Goal: Information Seeking & Learning: Check status

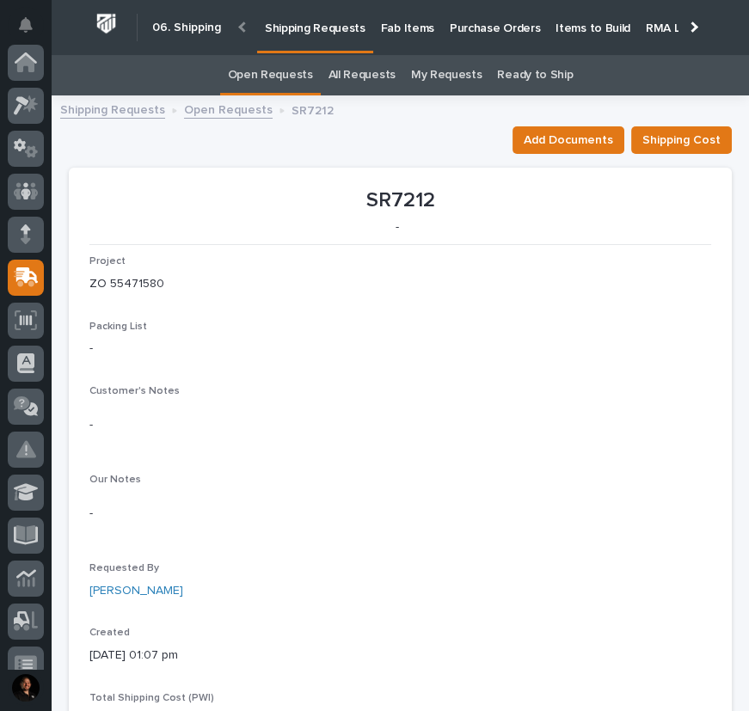
scroll to position [215, 0]
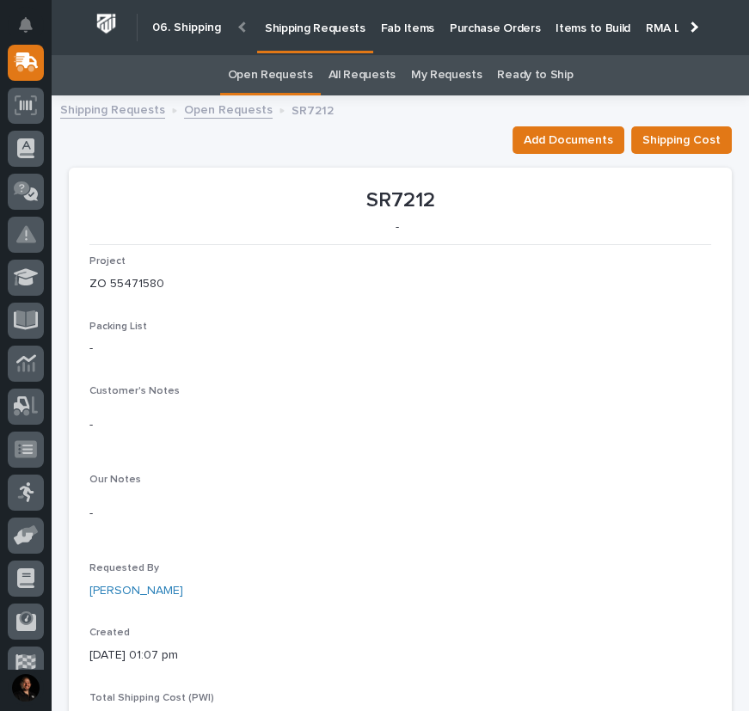
click at [590, 519] on p "-" at bounding box center [400, 514] width 622 height 18
click at [78, 107] on link "Shipping Requests" at bounding box center [112, 109] width 105 height 20
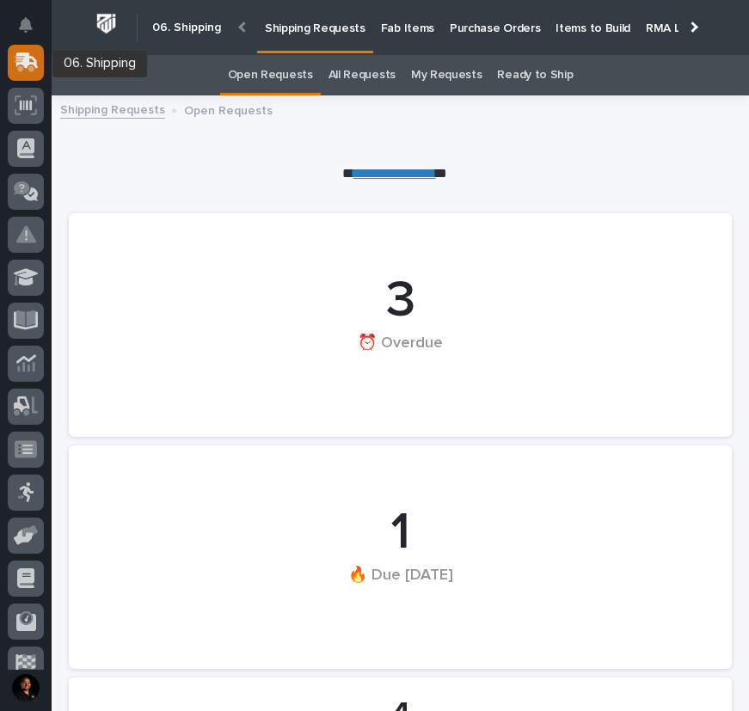
click at [23, 66] on icon at bounding box center [26, 62] width 25 height 20
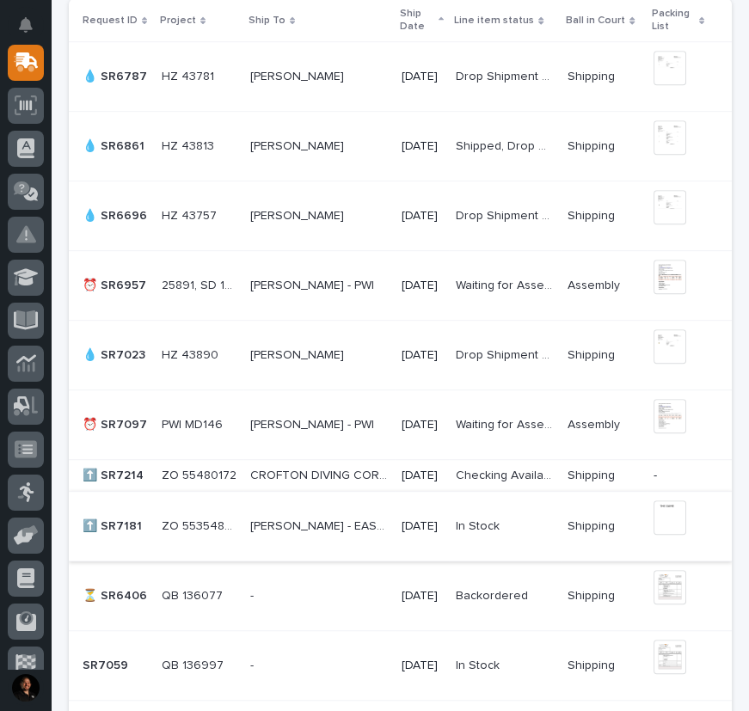
scroll to position [1486, 0]
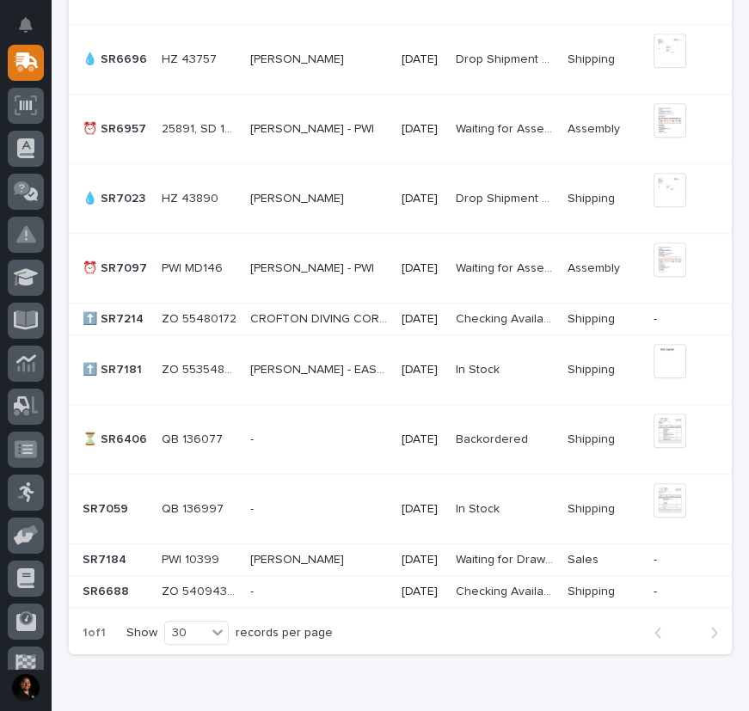
drag, startPoint x: 467, startPoint y: 315, endPoint x: 438, endPoint y: 316, distance: 29.3
click at [438, 316] on p "[DATE]" at bounding box center [422, 319] width 40 height 15
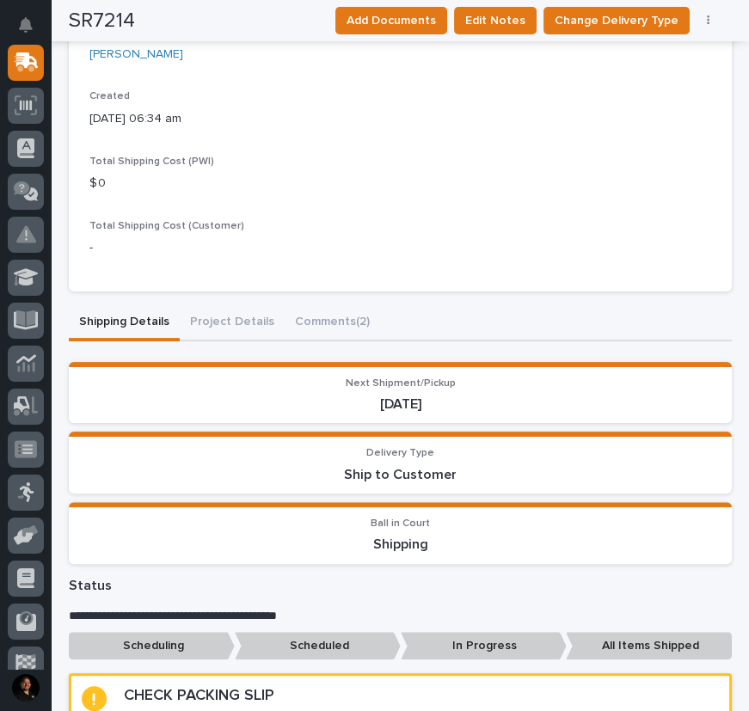
scroll to position [625, 0]
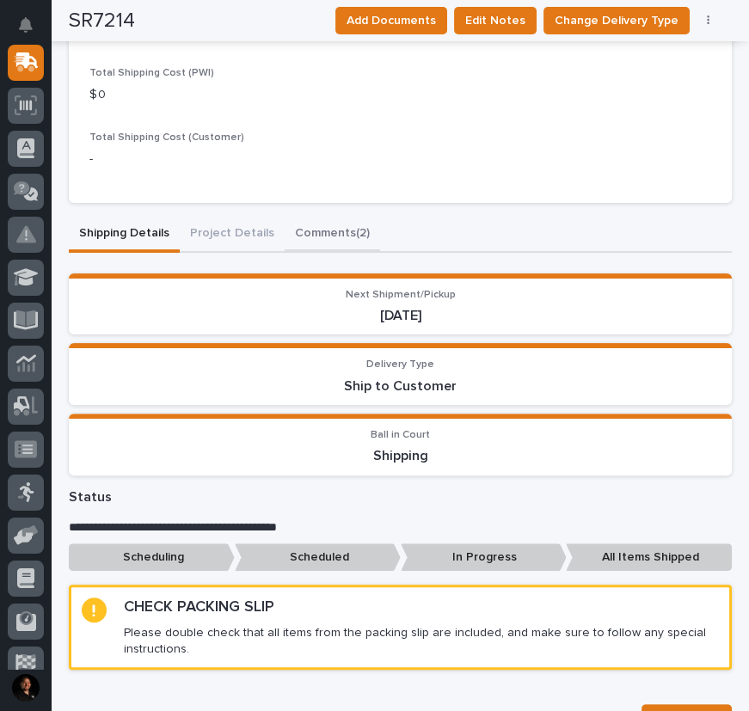
click at [328, 237] on div "**********" at bounding box center [400, 599] width 663 height 2140
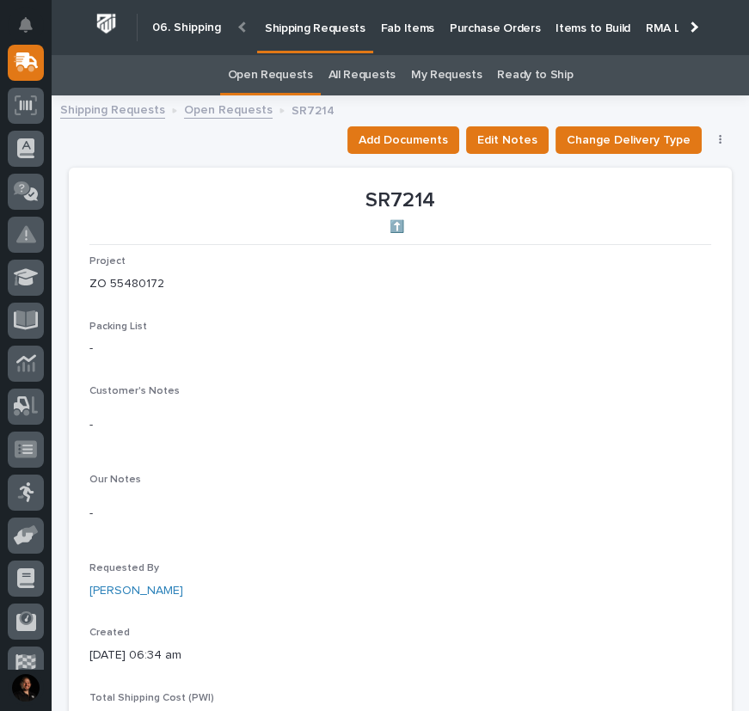
click at [216, 111] on link "Open Requests" at bounding box center [228, 109] width 89 height 20
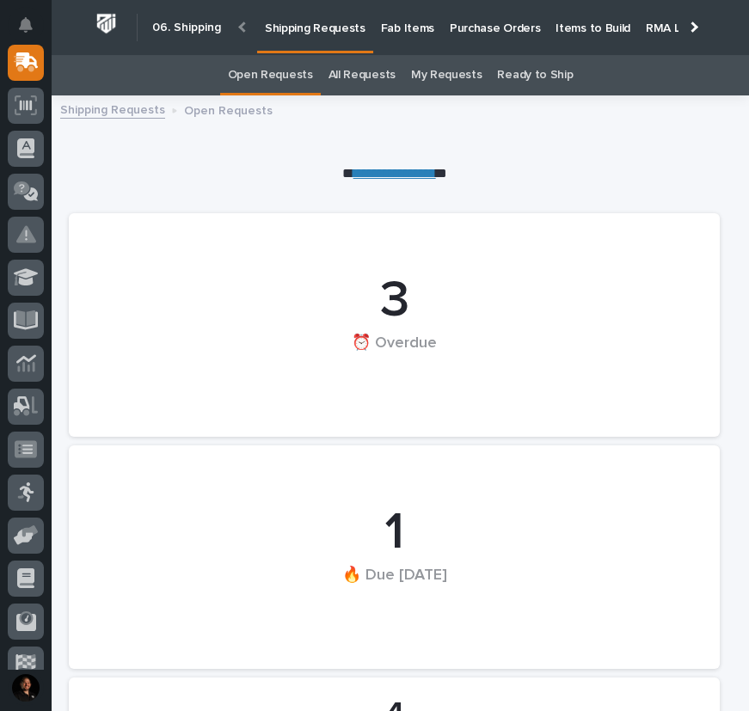
click at [563, 28] on p "Items to Build" at bounding box center [593, 18] width 75 height 36
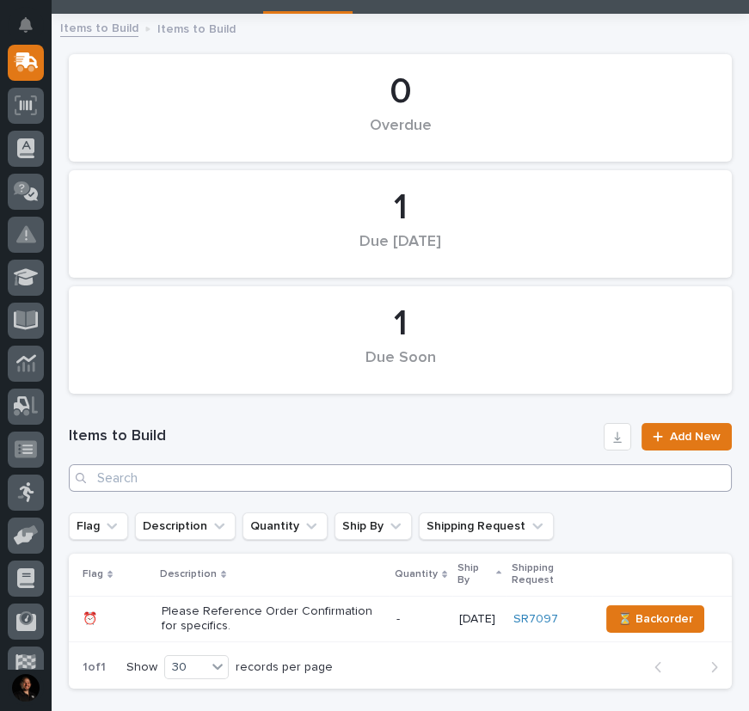
scroll to position [206, 0]
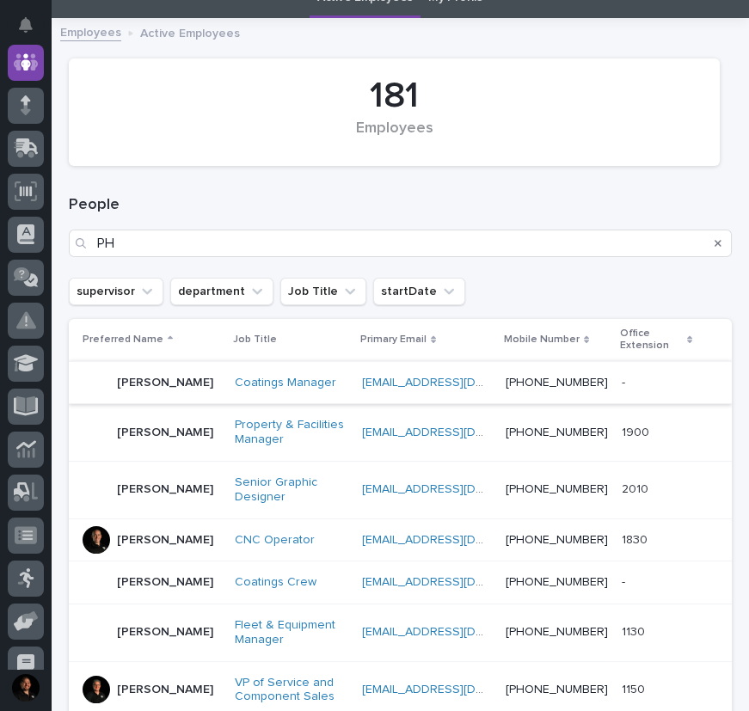
scroll to position [156, 0]
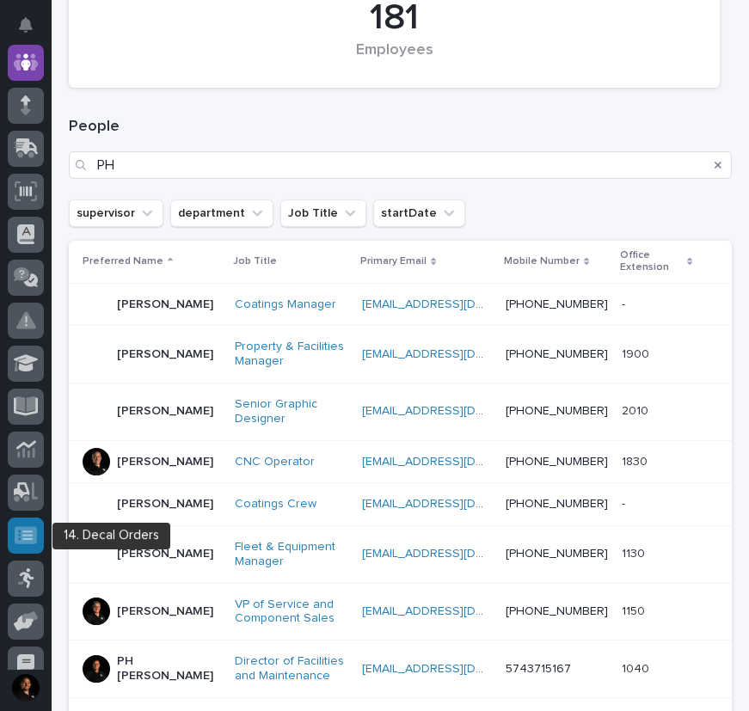
click at [28, 537] on icon at bounding box center [26, 535] width 22 height 17
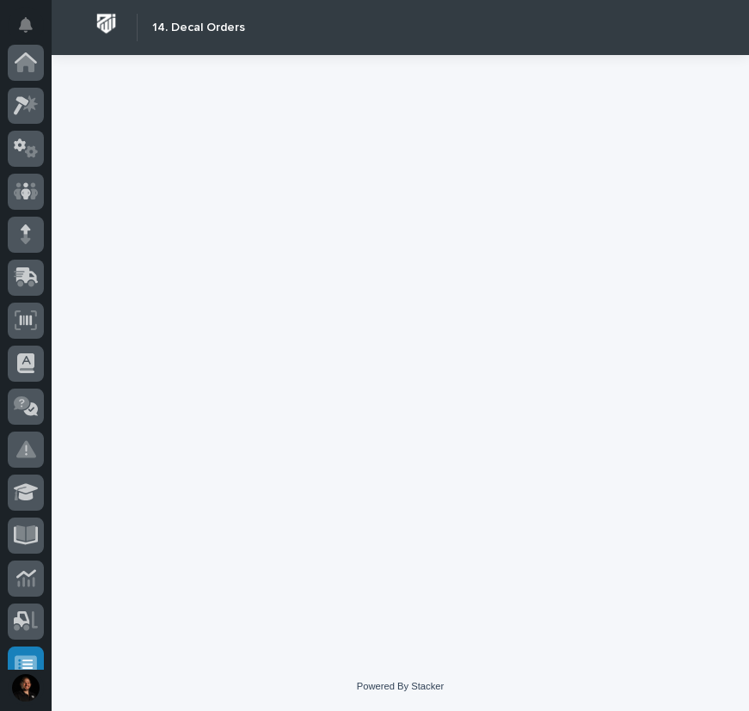
scroll to position [320, 0]
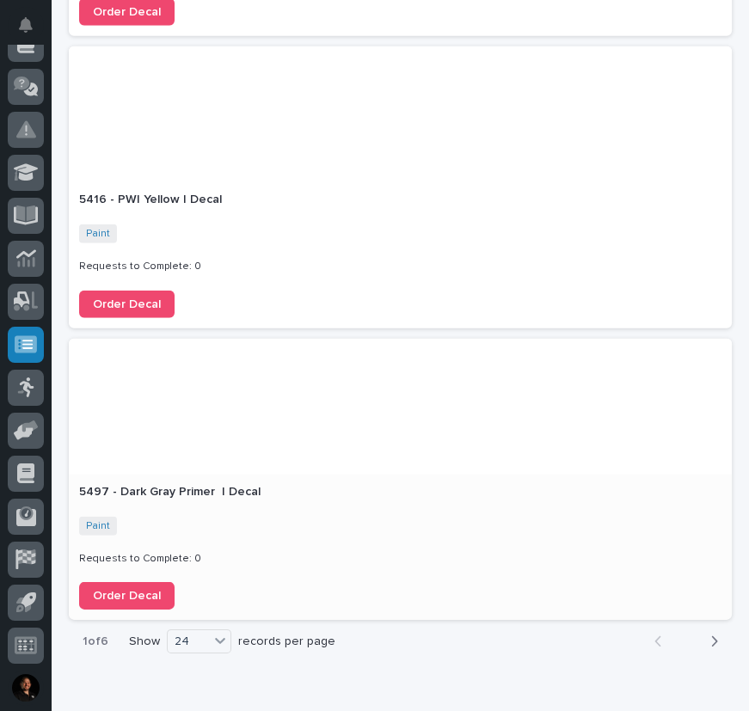
scroll to position [6723, 0]
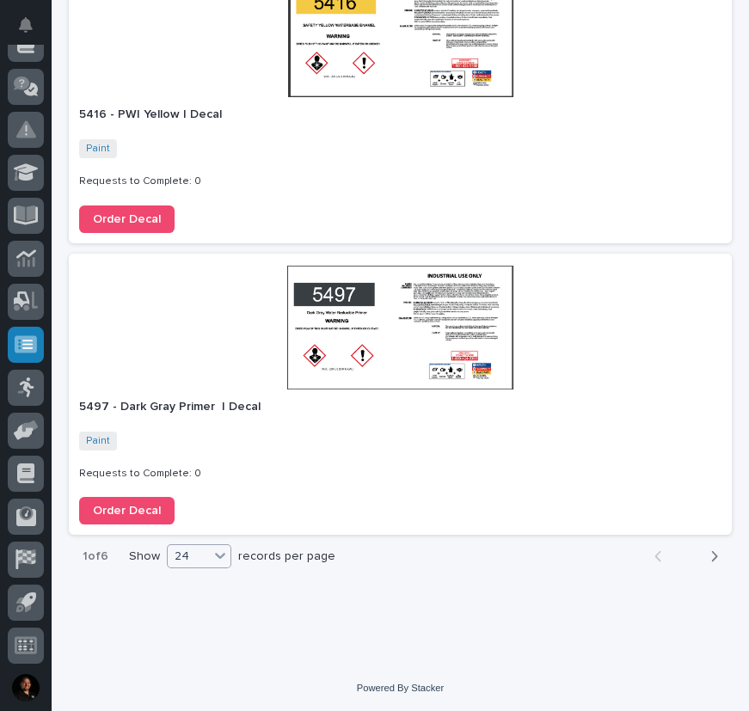
click at [203, 553] on div "24" at bounding box center [188, 557] width 41 height 20
click at [197, 626] on div "36" at bounding box center [200, 619] width 63 height 21
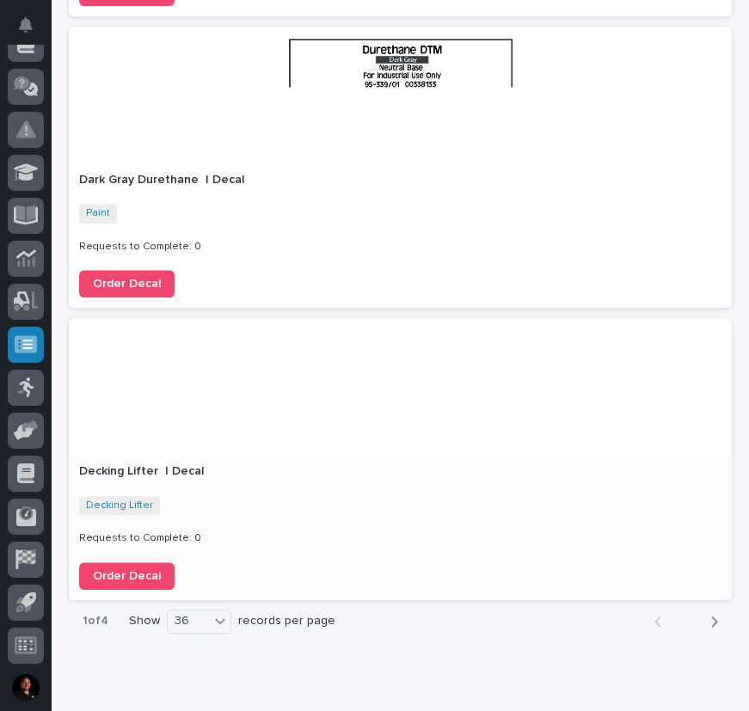
scroll to position [10229, 0]
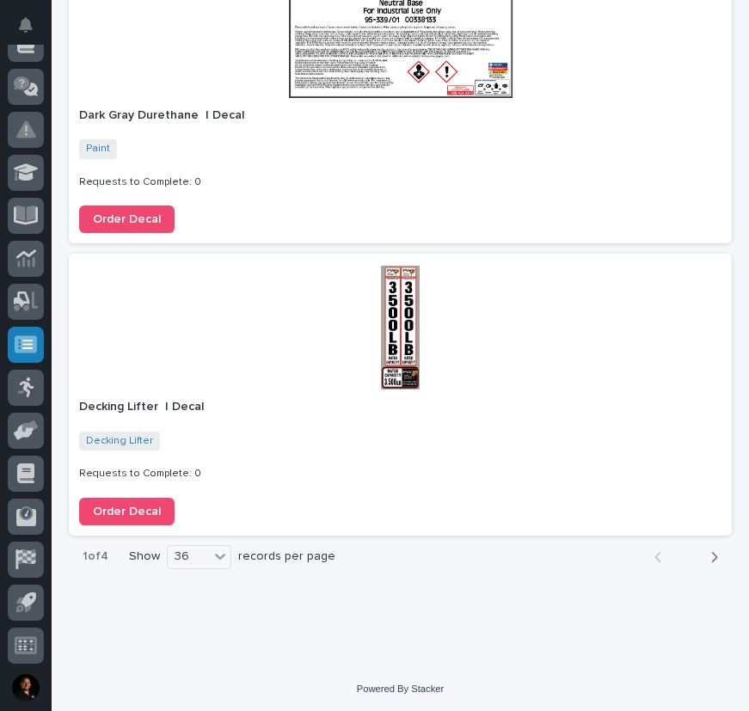
click at [704, 552] on div "button" at bounding box center [711, 557] width 15 height 15
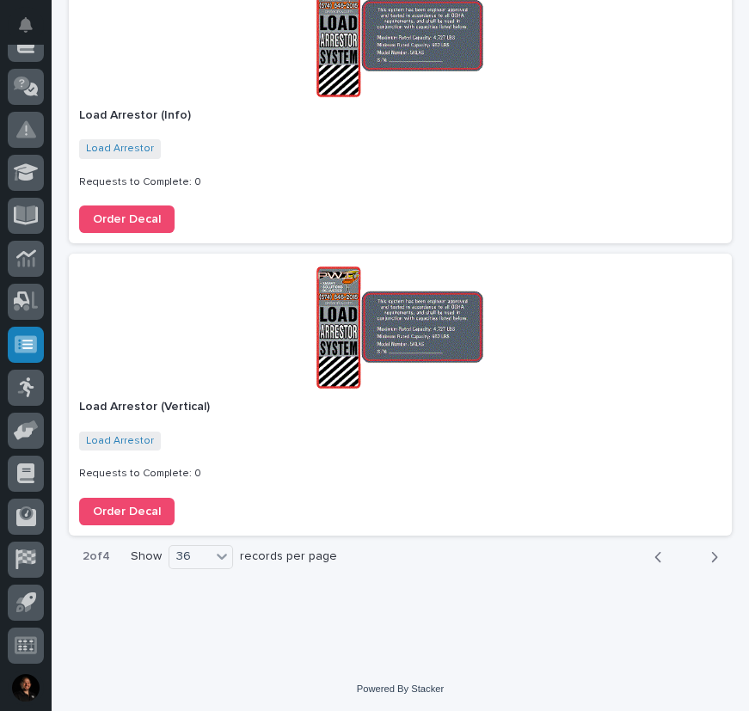
click at [704, 552] on div "button" at bounding box center [711, 557] width 15 height 15
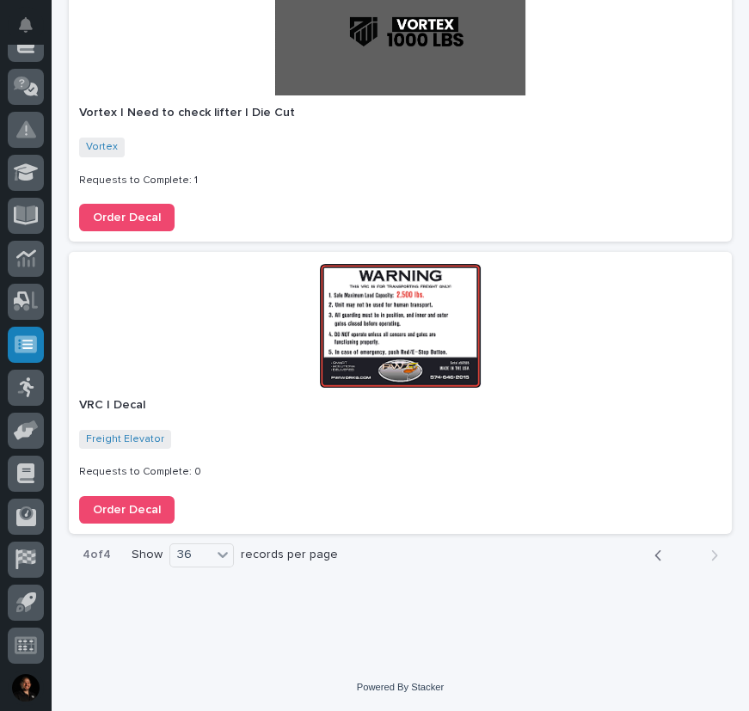
scroll to position [7294, 0]
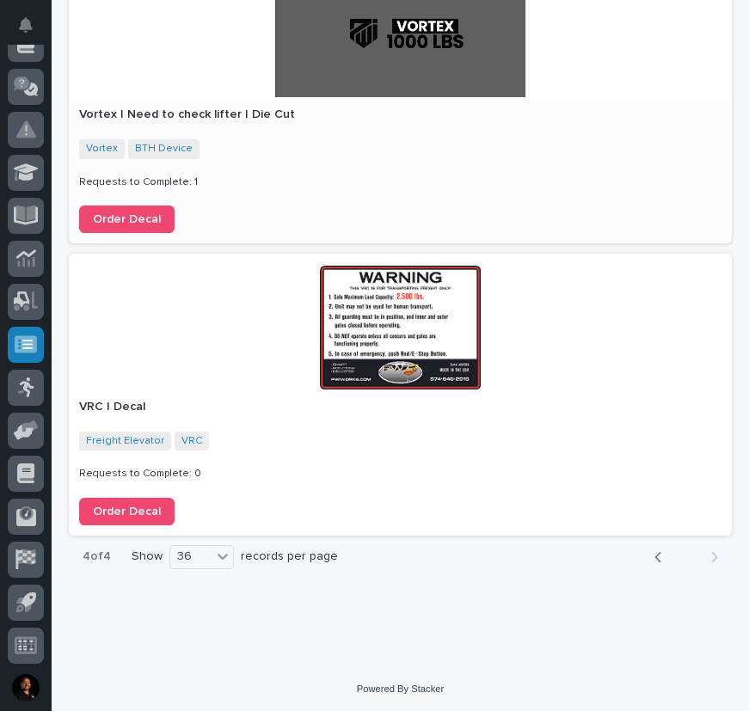
click at [536, 181] on p "Requests to Complete: 1" at bounding box center [400, 182] width 643 height 12
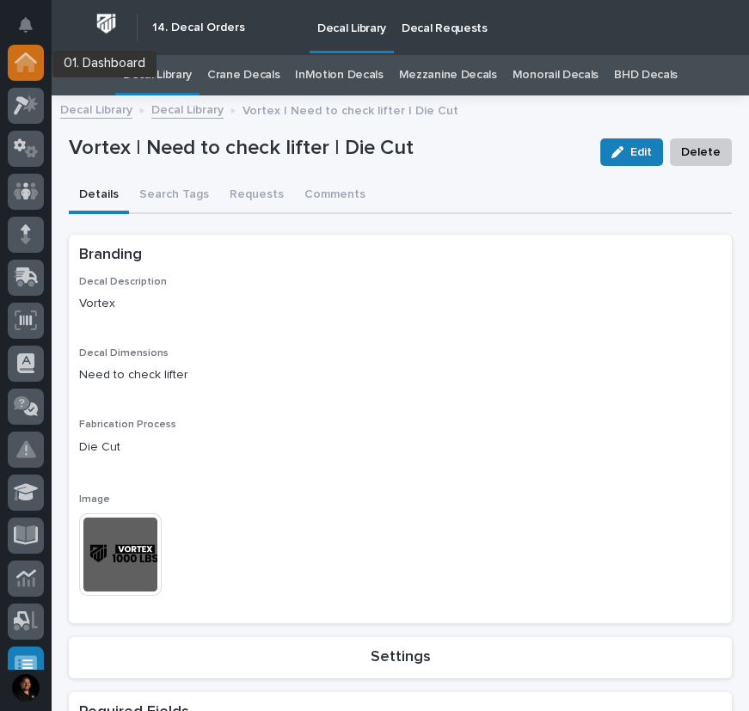
click at [9, 63] on div at bounding box center [26, 63] width 36 height 36
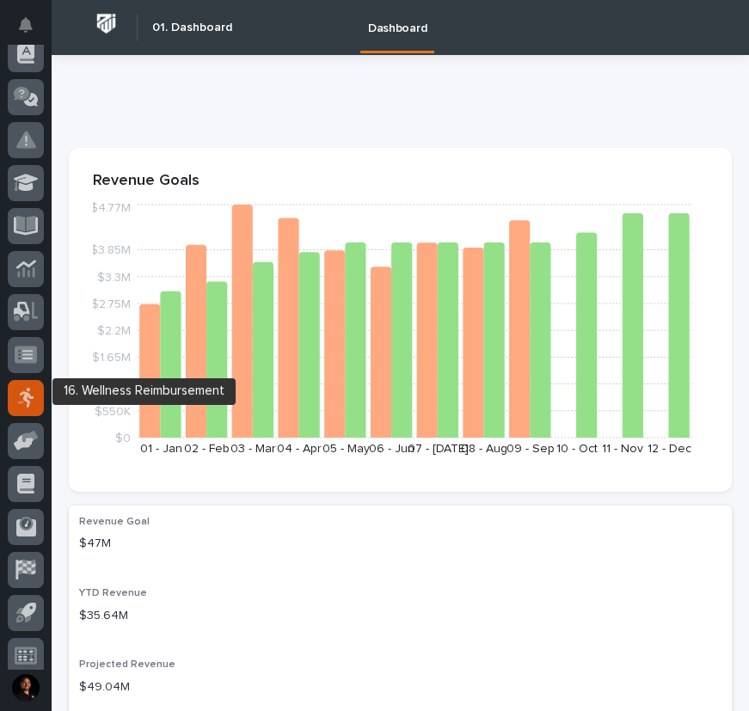
scroll to position [320, 0]
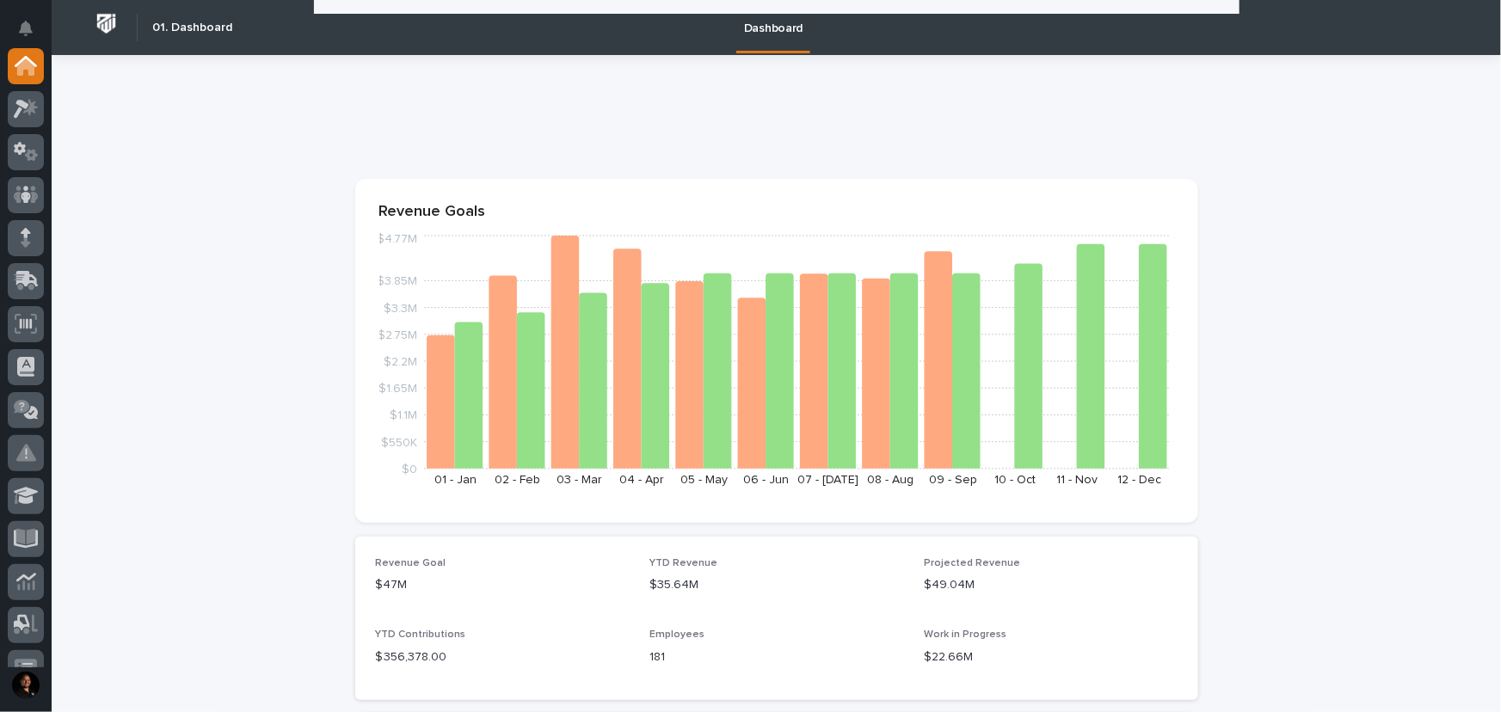
scroll to position [2310, 0]
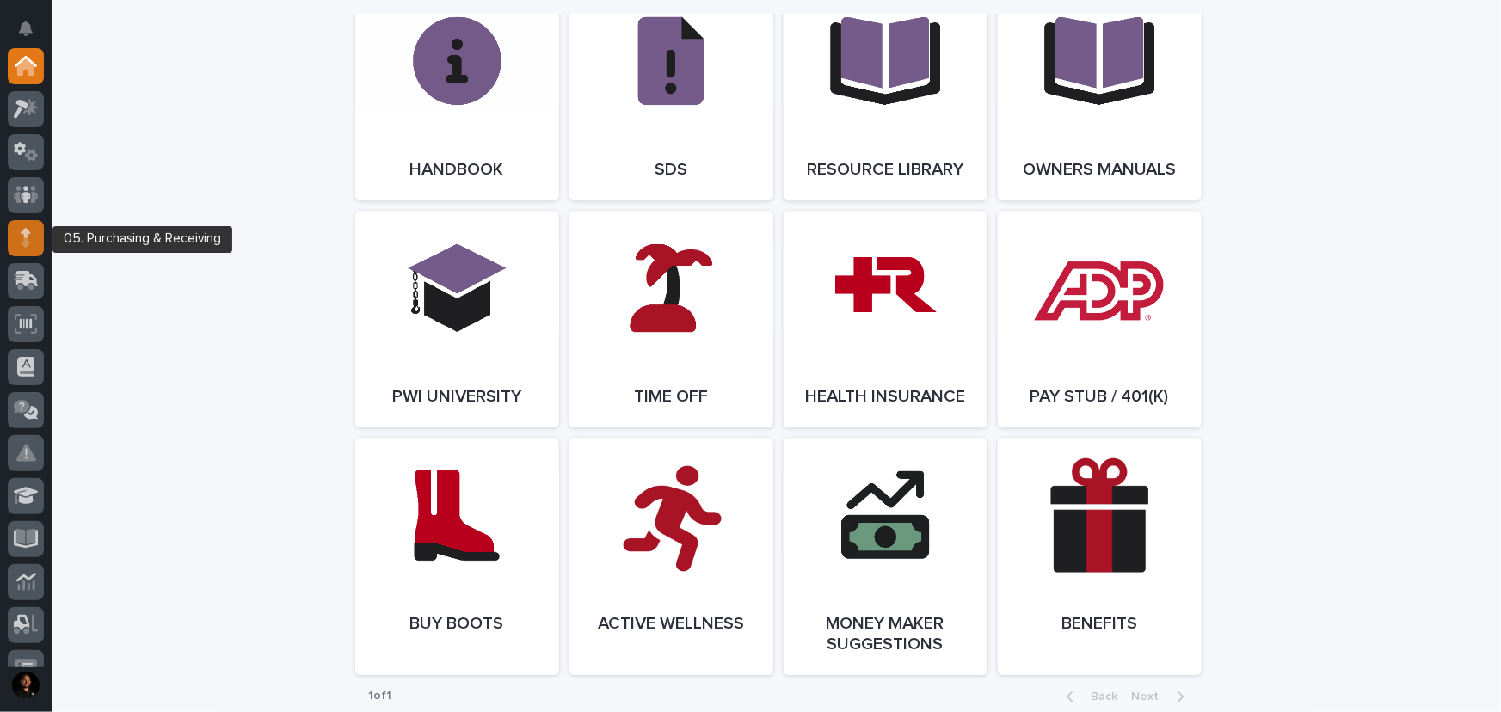
click at [34, 240] on div at bounding box center [26, 238] width 36 height 36
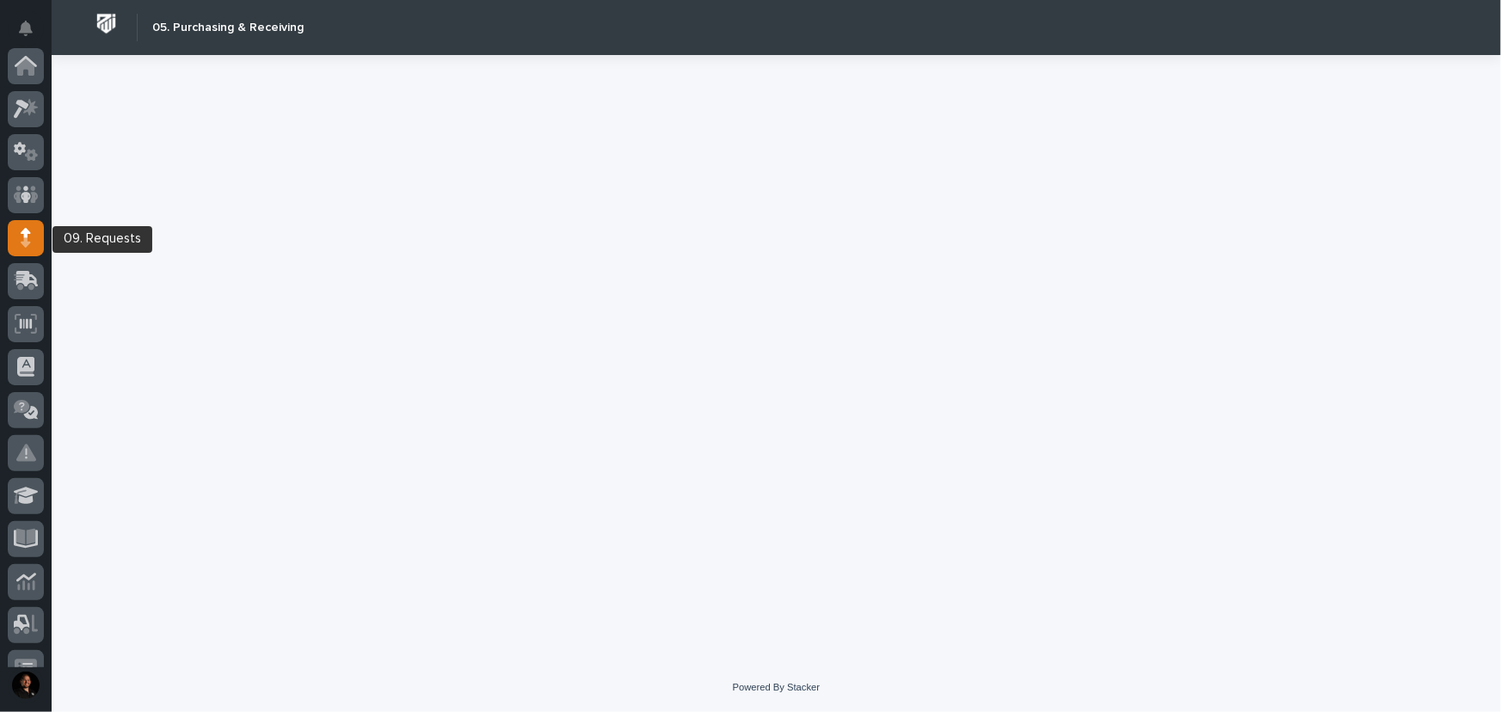
scroll to position [172, 0]
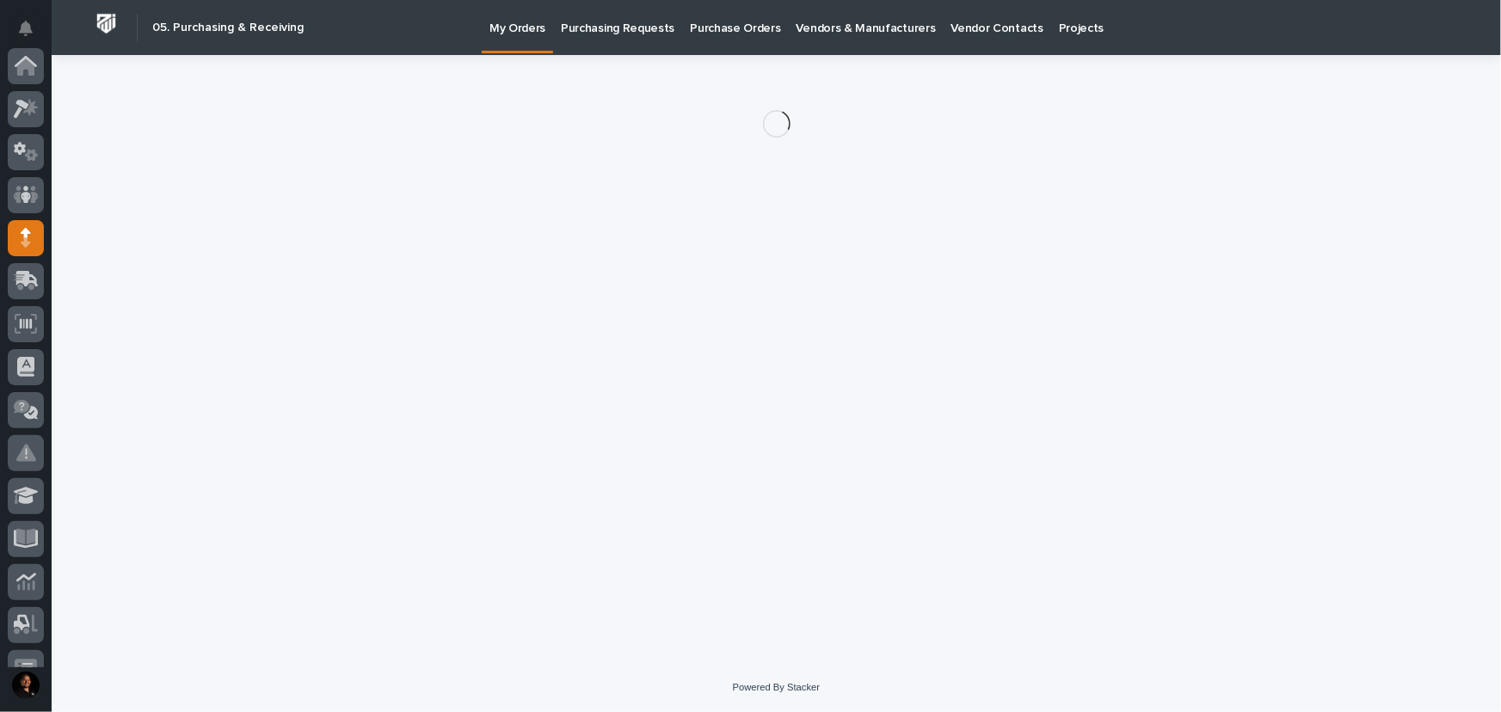
scroll to position [172, 0]
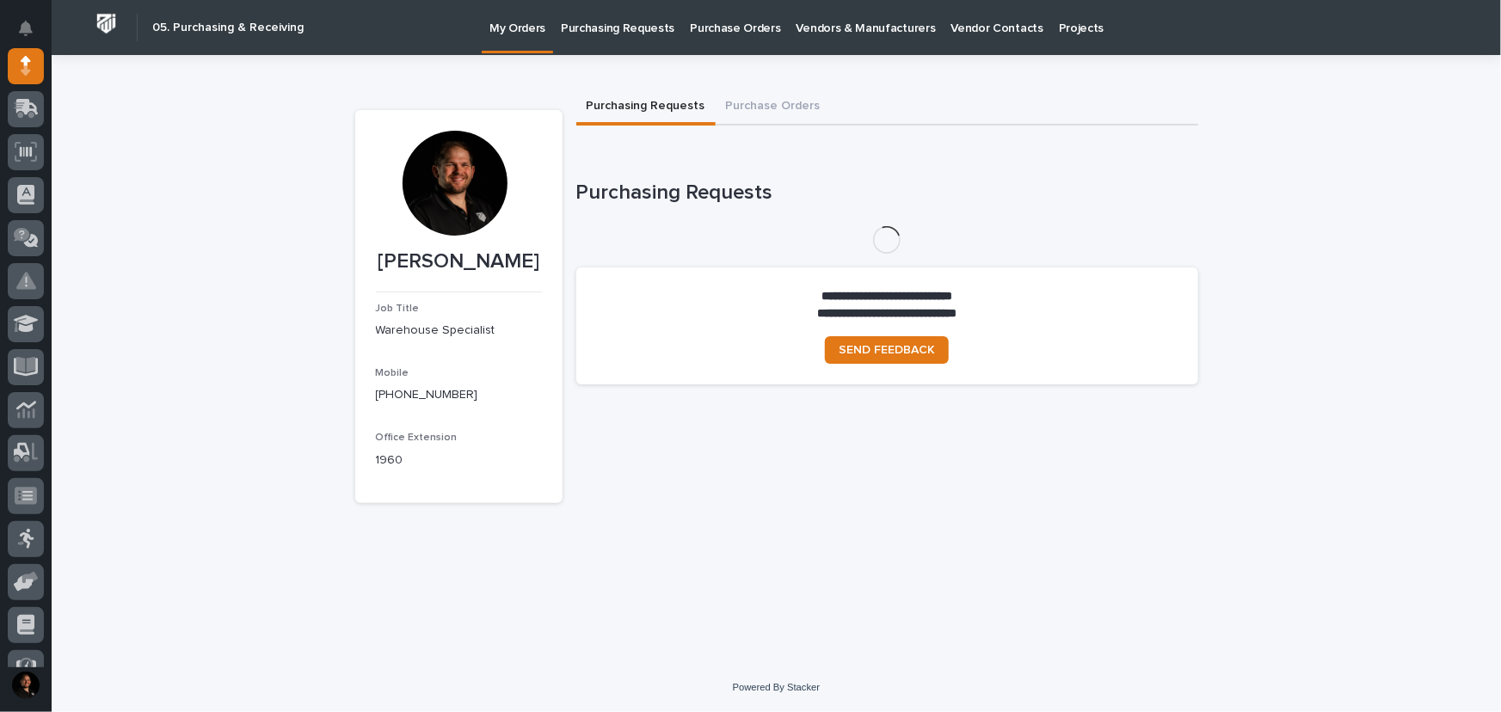
click at [716, 25] on p "Purchase Orders" at bounding box center [735, 18] width 90 height 36
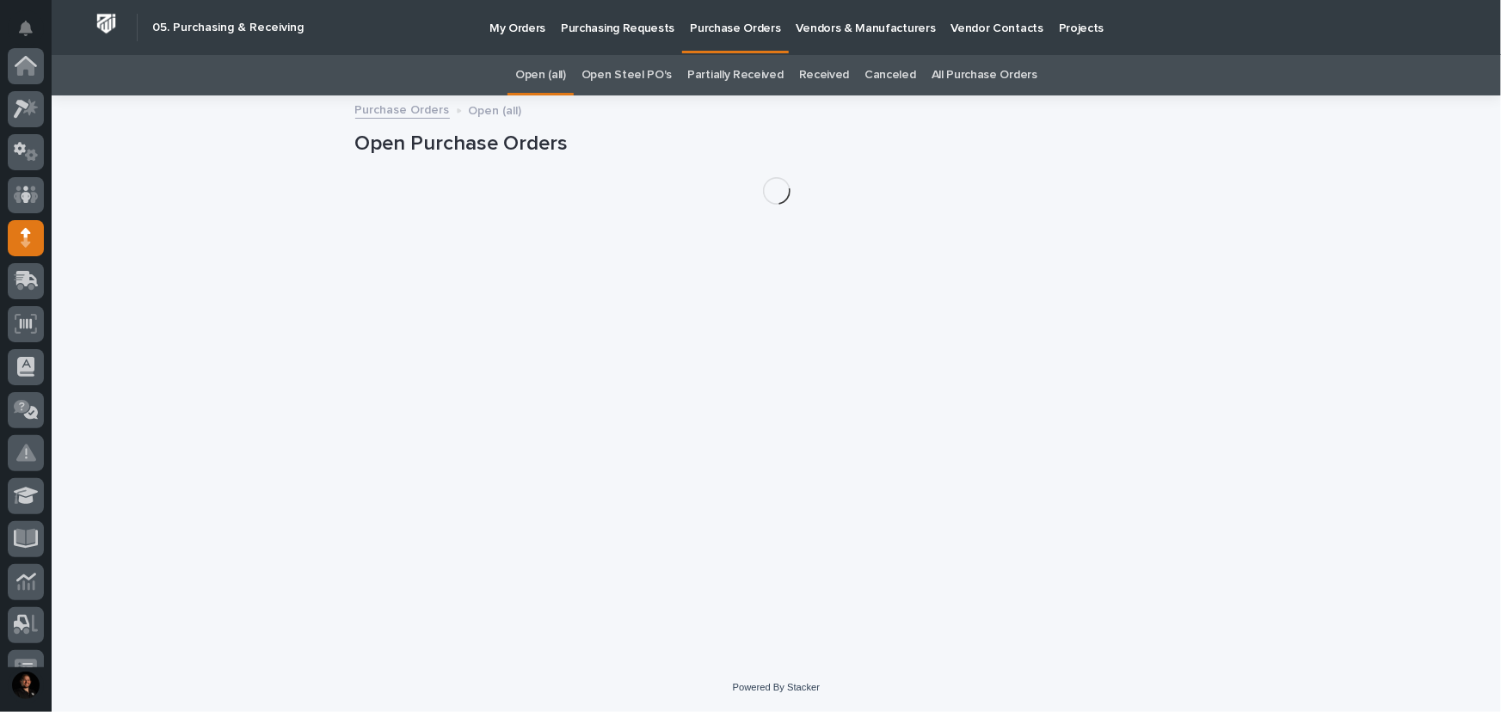
scroll to position [172, 0]
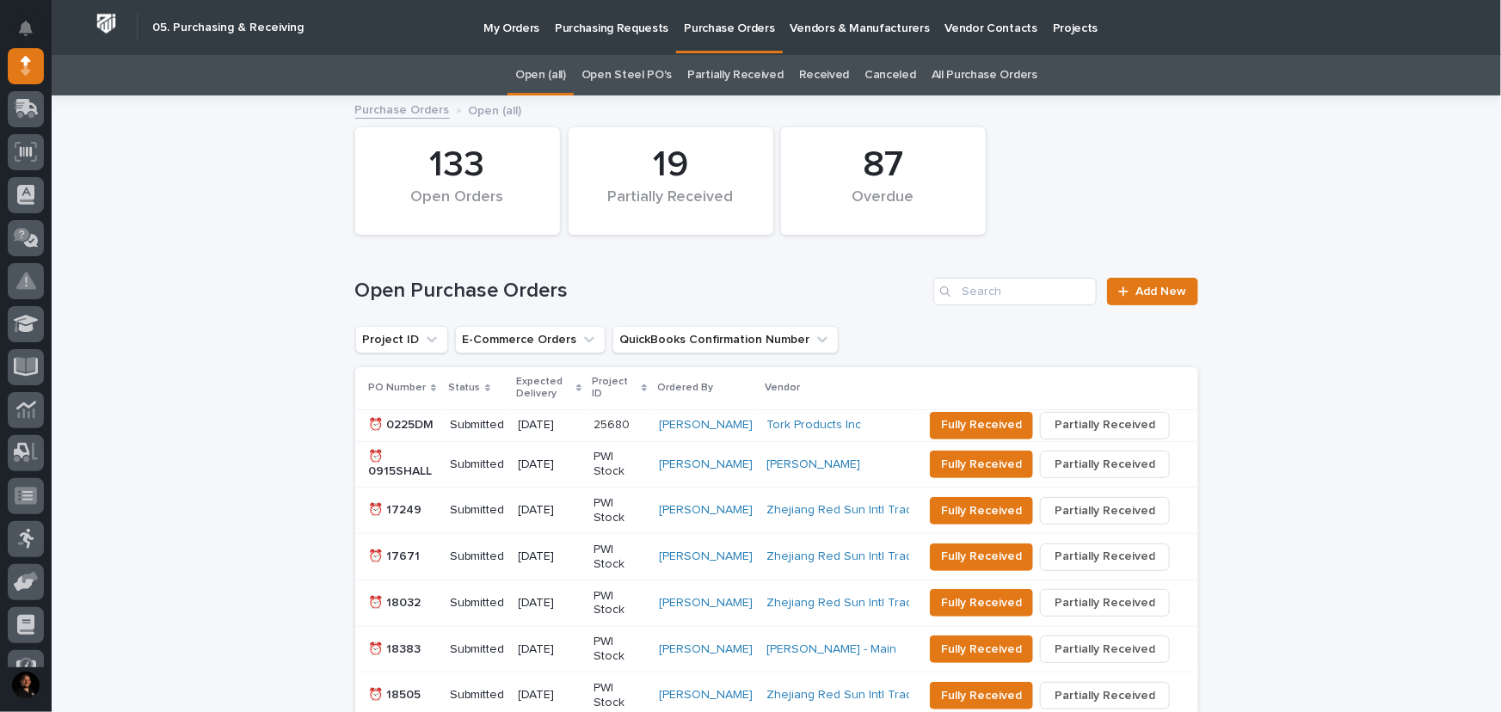
click at [960, 69] on link "All Purchase Orders" at bounding box center [985, 75] width 106 height 40
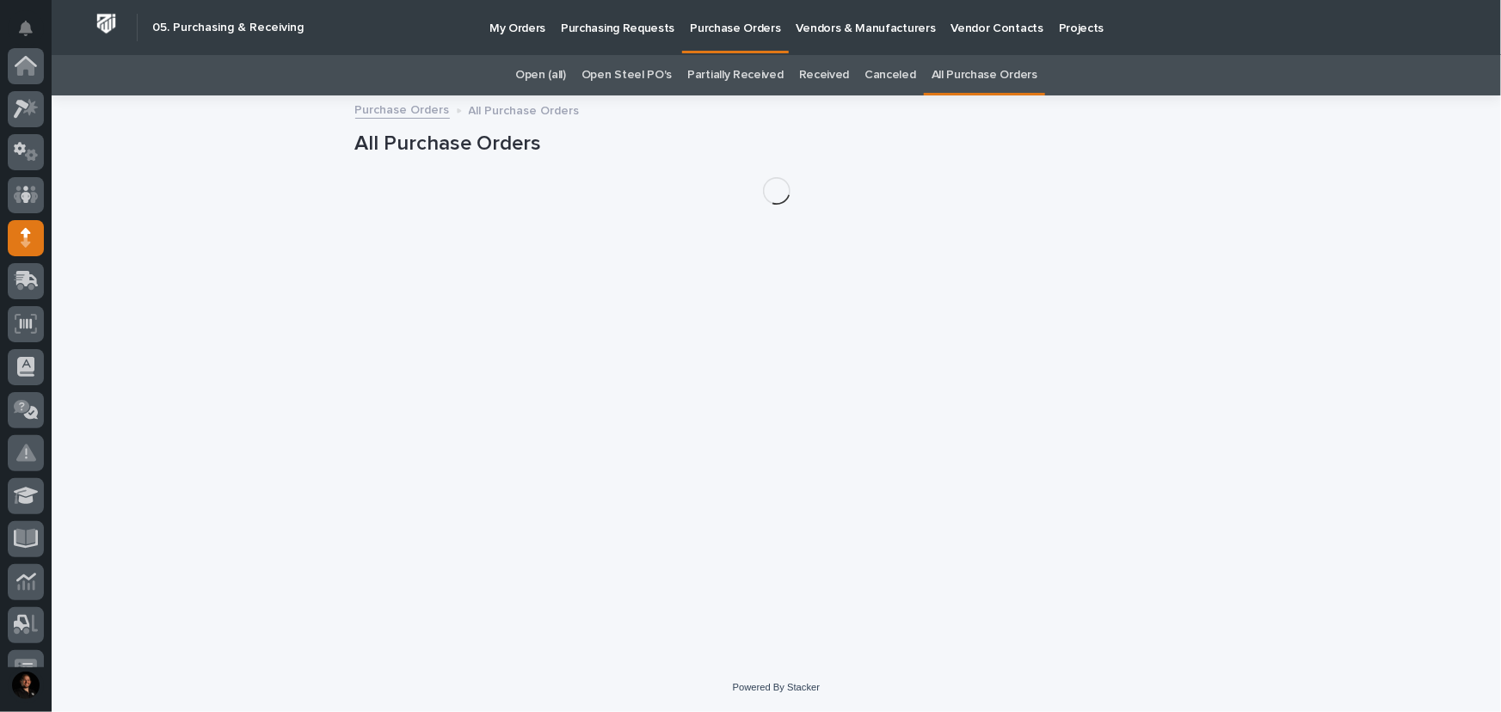
scroll to position [172, 0]
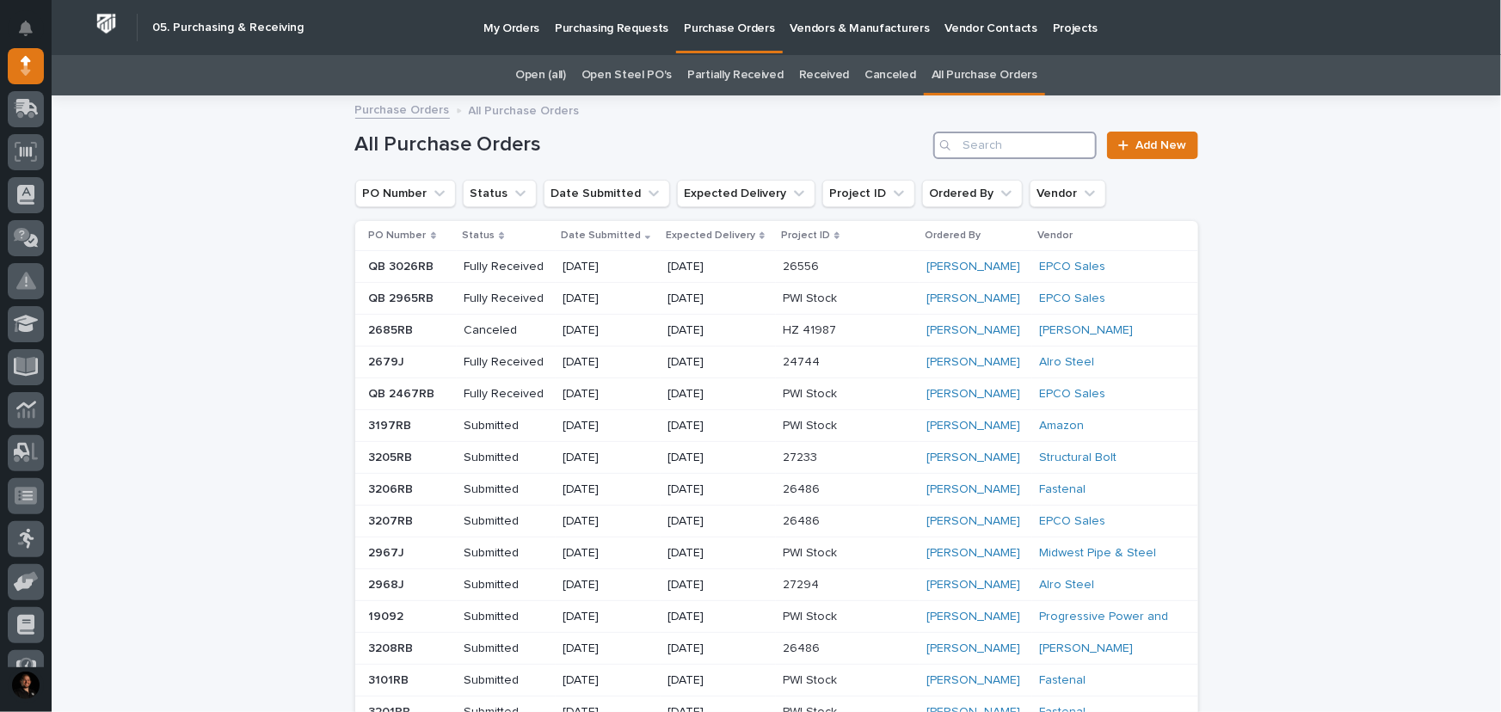
click at [985, 146] on input "Search" at bounding box center [1014, 146] width 163 height 28
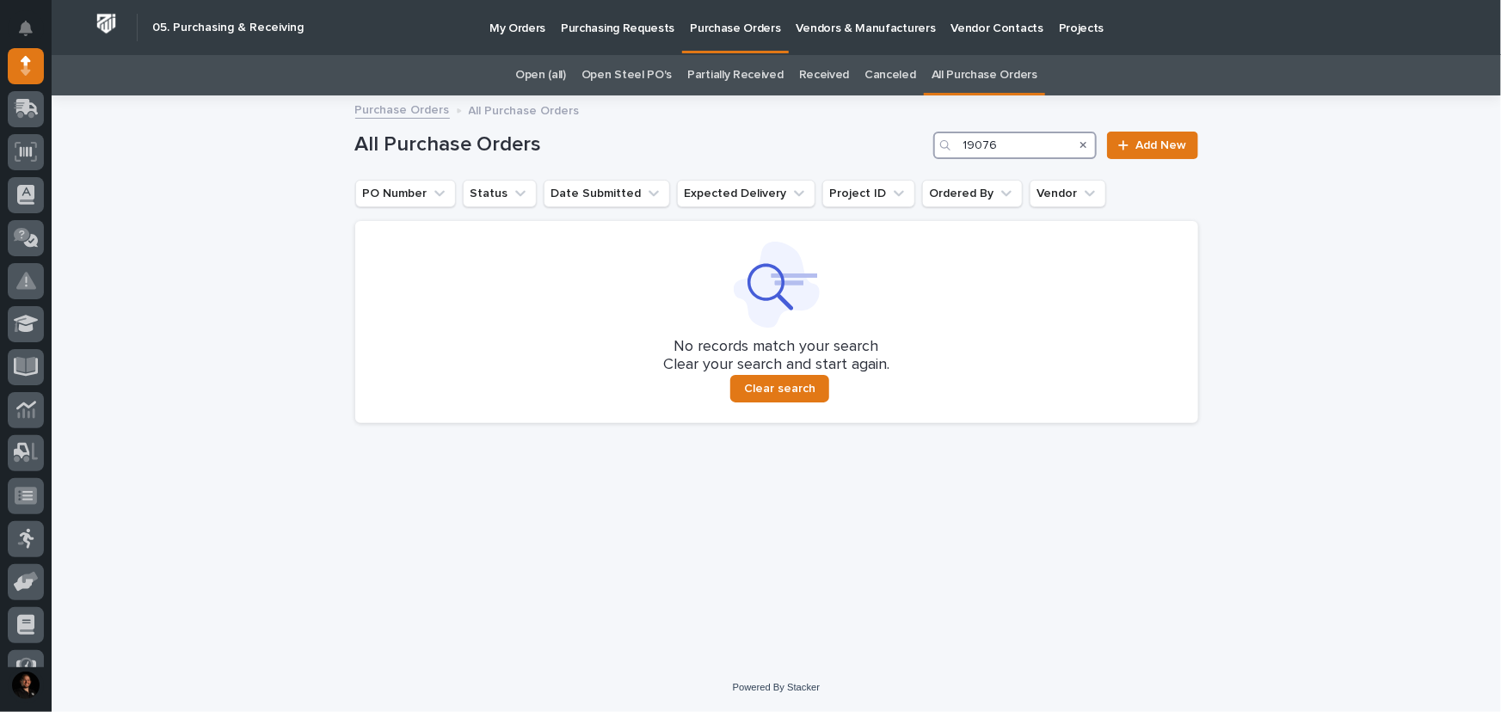
type input "19076"
click at [706, 581] on div "Loading... Saving… Loading... Saving… All Purchase Orders 19076 Add New PO Numb…" at bounding box center [777, 358] width 860 height 523
click at [973, 70] on link "All Purchase Orders" at bounding box center [985, 75] width 106 height 40
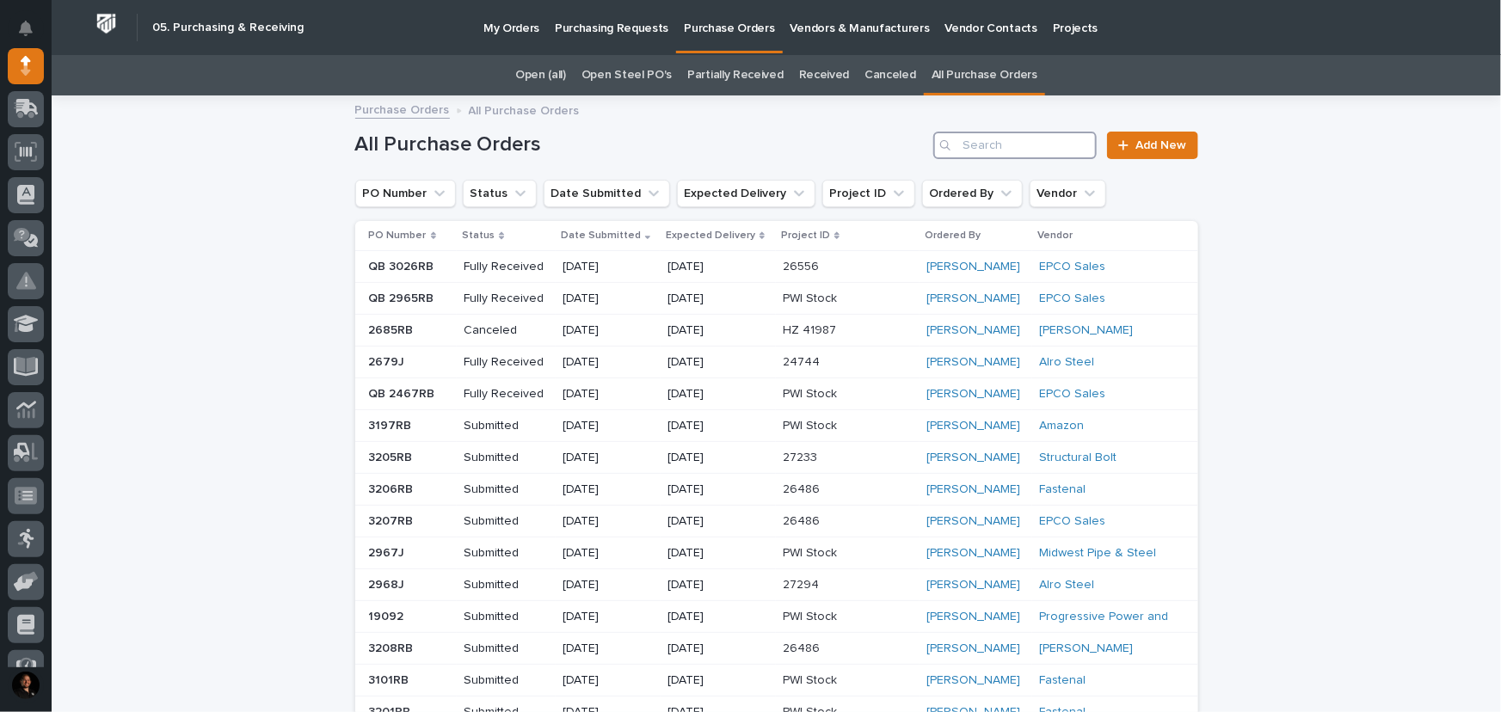
click at [1003, 154] on input "Search" at bounding box center [1014, 146] width 163 height 28
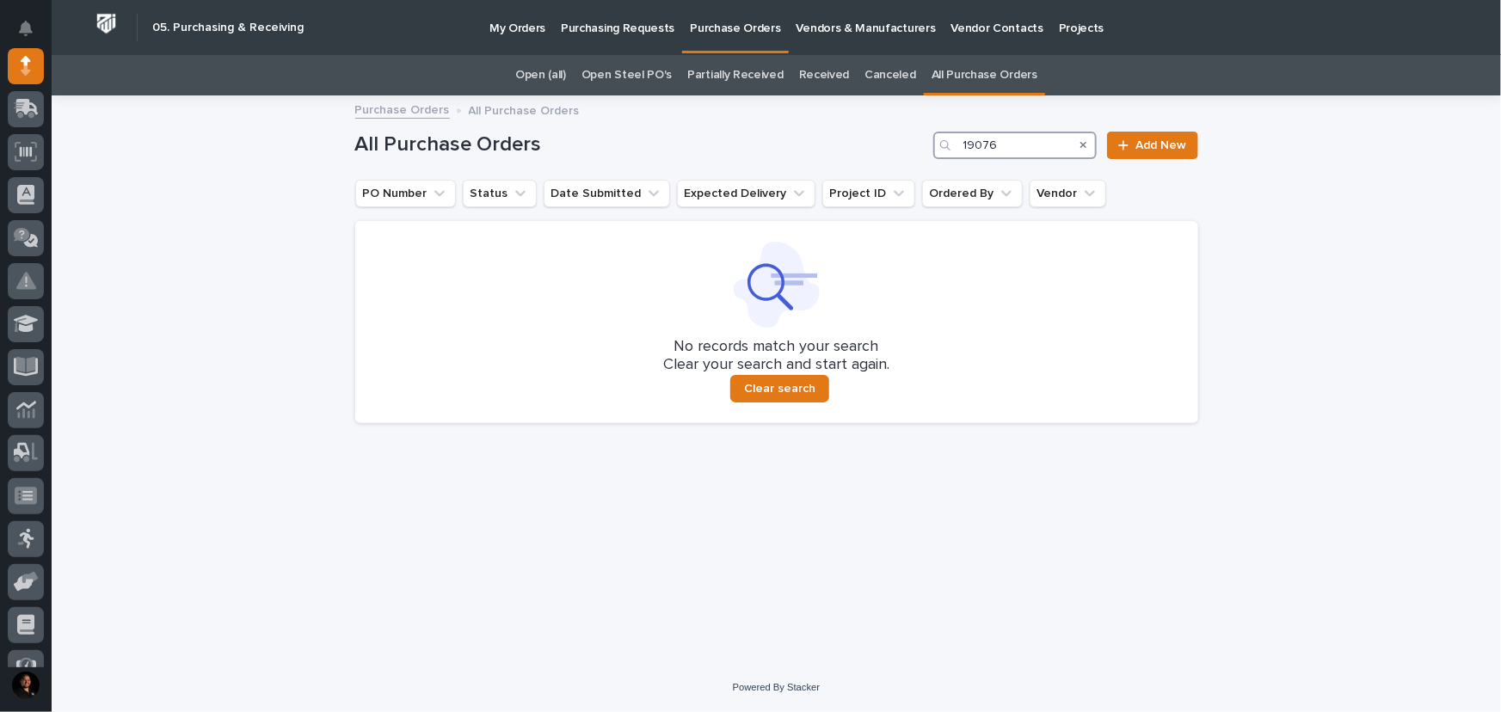
type input "19076"
click at [553, 51] on link "Purchasing Requests" at bounding box center [617, 26] width 129 height 53
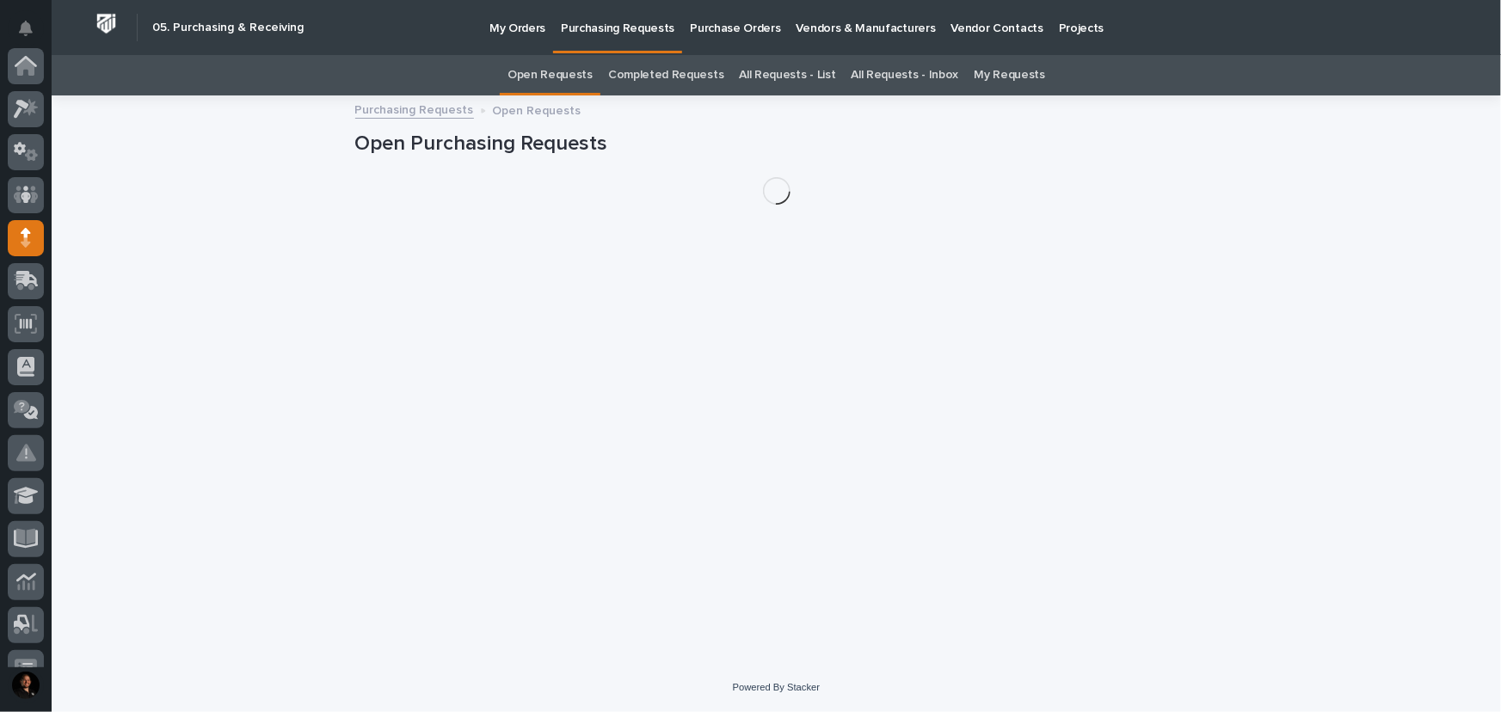
scroll to position [172, 0]
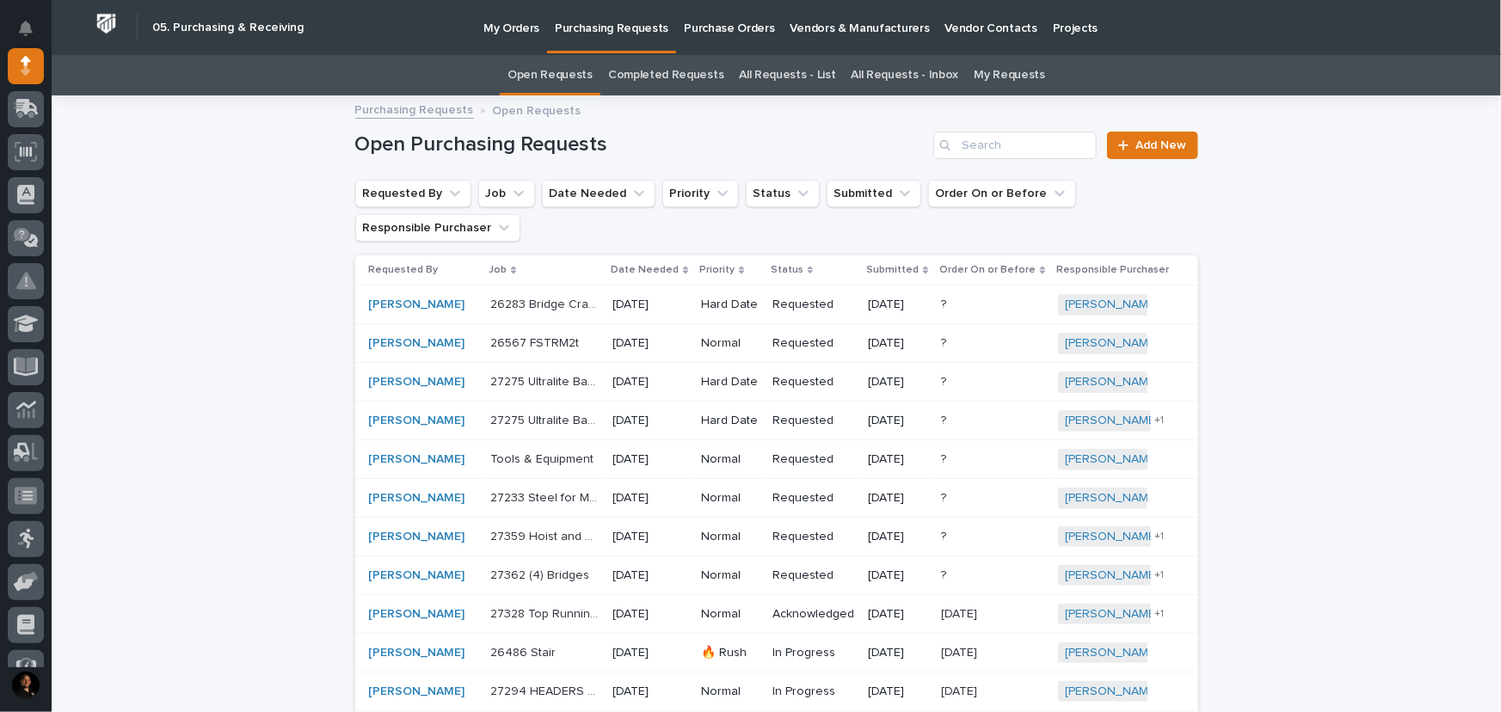
click at [952, 155] on div "Search" at bounding box center [947, 146] width 28 height 28
click at [963, 144] on input "Search" at bounding box center [1014, 146] width 163 height 28
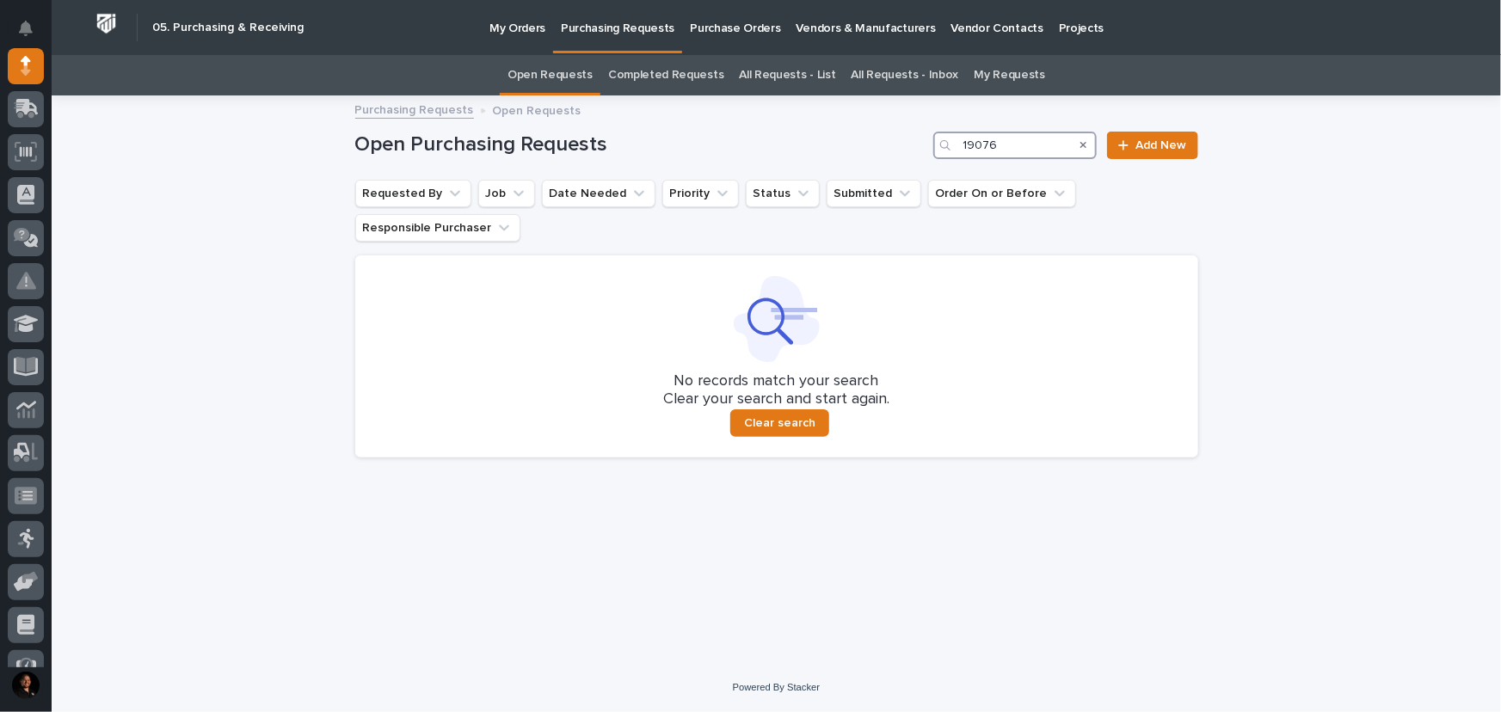
type input "19076"
click at [737, 608] on div "Loading... Saving… Loading... Saving… Open Purchasing Requests 19076 Add New Re…" at bounding box center [777, 358] width 860 height 523
click at [702, 22] on p "Purchase Orders" at bounding box center [735, 18] width 90 height 36
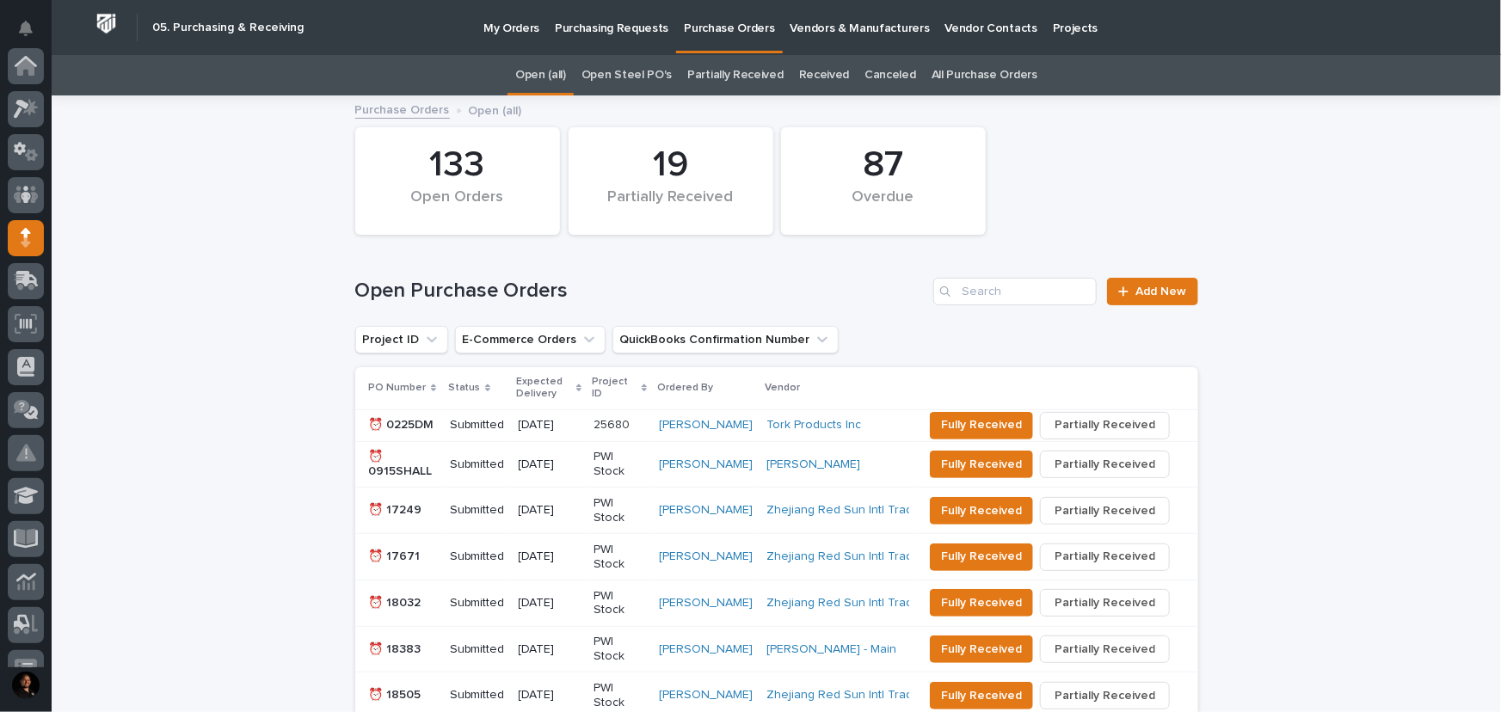
scroll to position [172, 0]
click at [964, 87] on link "All Purchase Orders" at bounding box center [985, 75] width 106 height 40
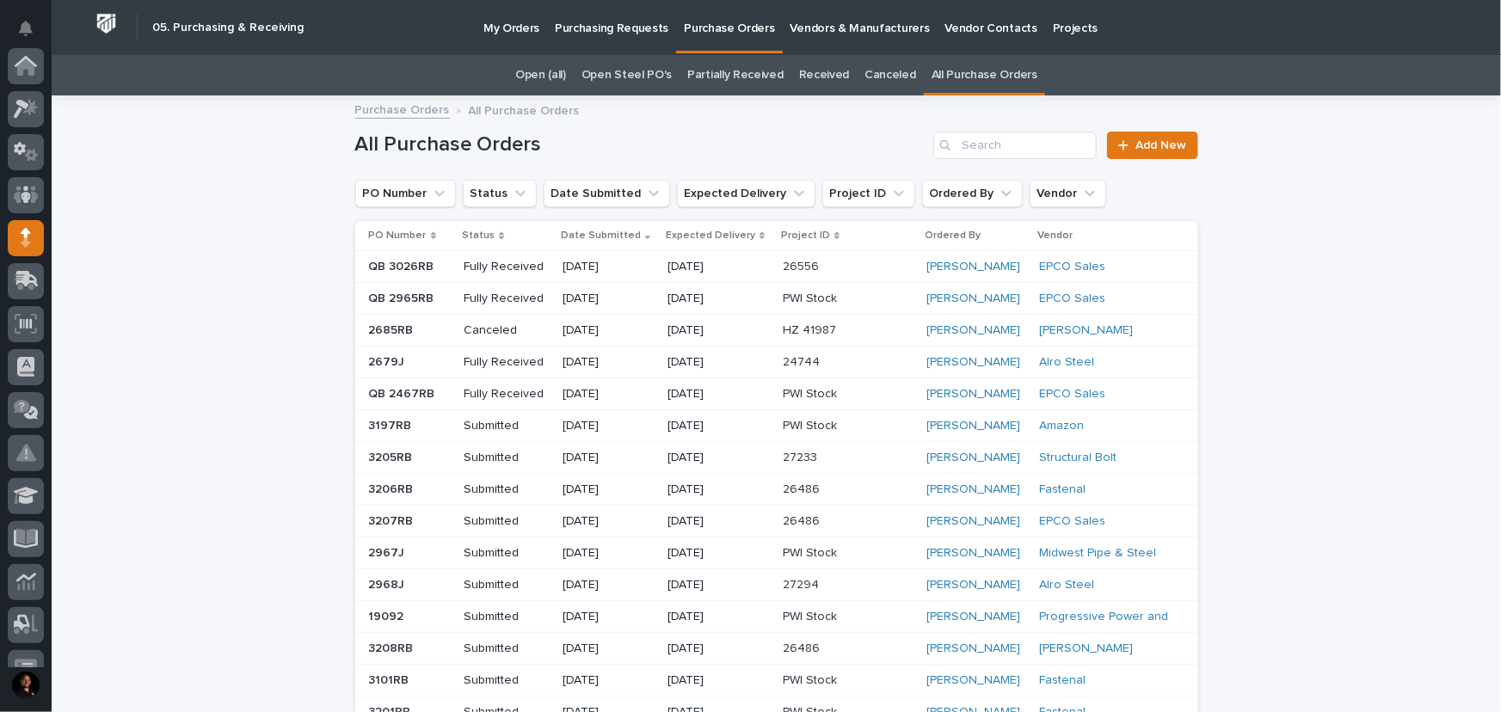
scroll to position [172, 0]
click at [974, 139] on input "Search" at bounding box center [1014, 146] width 163 height 28
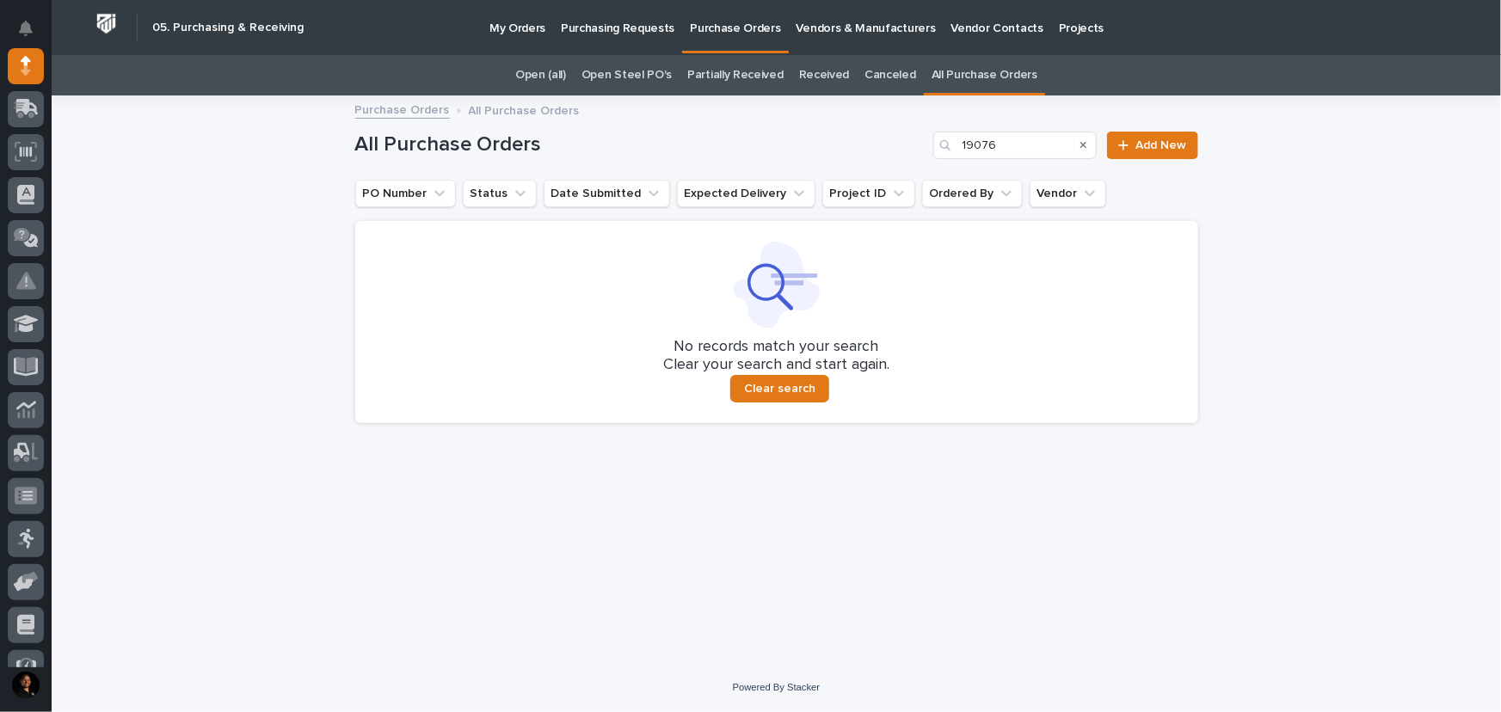
click at [711, 508] on div "Loading... Saving… Loading... Saving… All Purchase Orders 19076 Add New PO Numb…" at bounding box center [777, 358] width 860 height 523
click at [989, 147] on input "19076" at bounding box center [1014, 146] width 163 height 28
drag, startPoint x: 1000, startPoint y: 146, endPoint x: 945, endPoint y: 152, distance: 55.4
click at [945, 152] on div "19706" at bounding box center [1014, 146] width 163 height 28
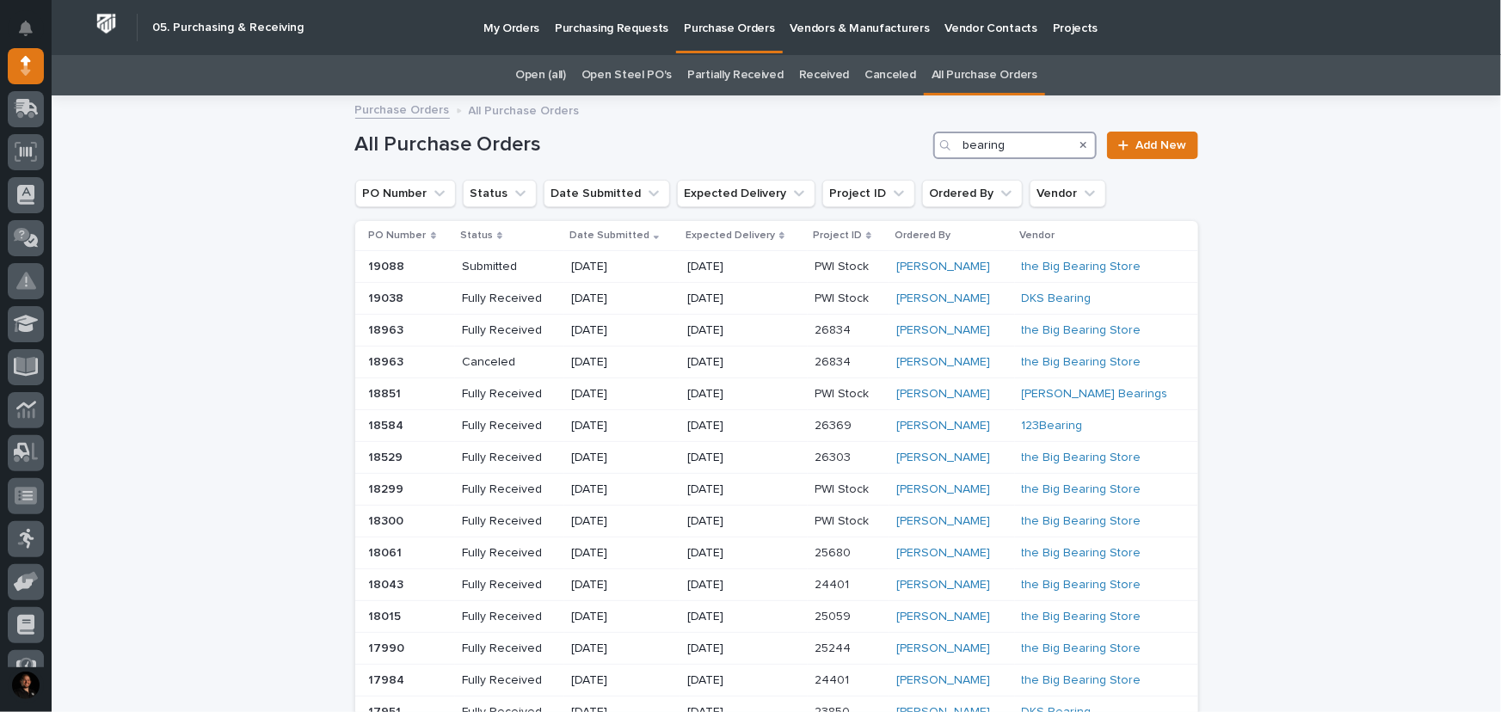
type input "bearing"
